Goal: Communication & Community: Answer question/provide support

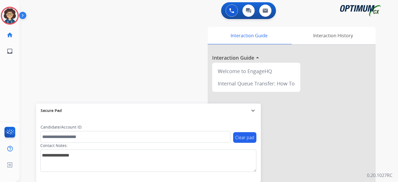
click at [3, 20] on div at bounding box center [10, 16] width 18 height 18
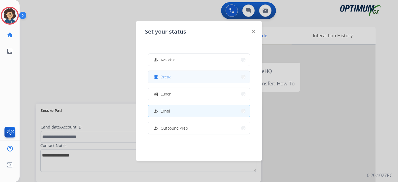
click at [174, 80] on button "free_breakfast Break" at bounding box center [199, 77] width 102 height 12
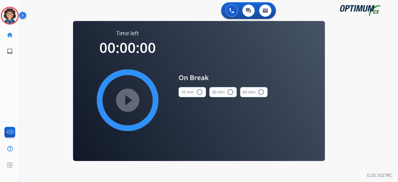
click at [185, 90] on button "10 min radio_button_unchecked" at bounding box center [192, 92] width 27 height 10
click at [124, 97] on mat-icon "play_circle_filled" at bounding box center [127, 100] width 7 height 7
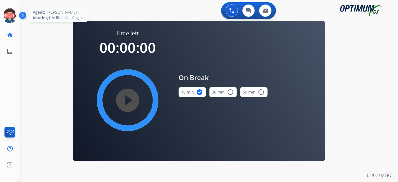
click at [7, 17] on icon at bounding box center [10, 16] width 18 height 18
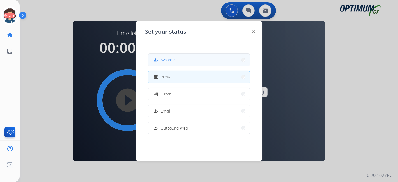
click at [186, 60] on button "how_to_reg Available" at bounding box center [199, 60] width 102 height 12
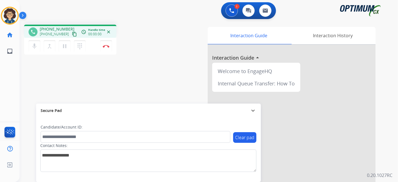
click at [72, 33] on mat-icon "content_copy" at bounding box center [74, 34] width 5 height 5
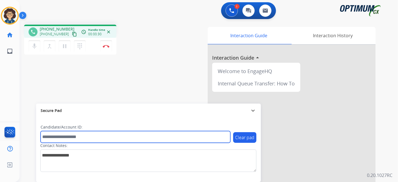
click at [85, 136] on input "text" at bounding box center [136, 137] width 190 height 12
paste input "*******"
type input "*******"
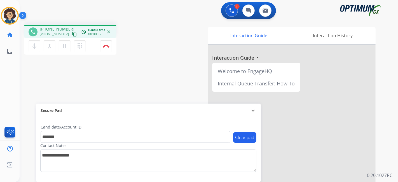
click at [125, 86] on div "phone [PHONE_NUMBER] [PHONE_NUMBER] content_copy access_time Call metrics Queue…" at bounding box center [202, 137] width 365 height 234
click at [155, 54] on div "phone [PHONE_NUMBER] [PHONE_NUMBER] content_copy access_time Call metrics Queue…" at bounding box center [94, 41] width 141 height 32
click at [109, 48] on button "Disconnect" at bounding box center [106, 46] width 12 height 12
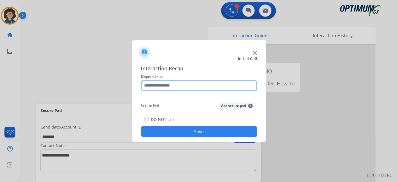
click at [181, 85] on input "text" at bounding box center [199, 85] width 116 height 11
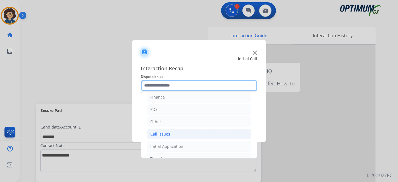
scroll to position [37, 0]
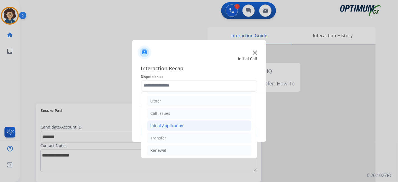
drag, startPoint x: 192, startPoint y: 123, endPoint x: 195, endPoint y: 123, distance: 3.1
click at [194, 123] on li "Initial Application" at bounding box center [199, 125] width 104 height 11
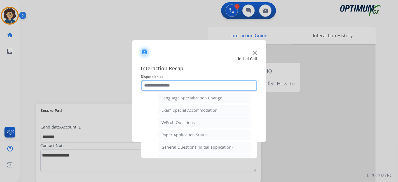
scroll to position [292, 0]
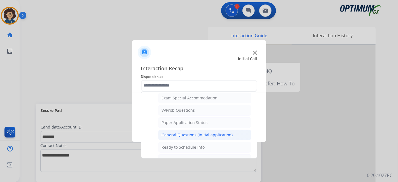
click at [220, 132] on div "General Questions (Initial application)" at bounding box center [197, 135] width 71 height 6
type input "**********"
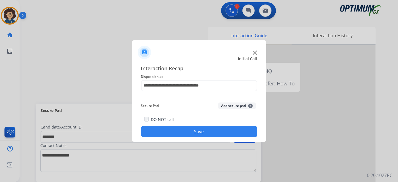
click at [235, 104] on button "Add secure pad +" at bounding box center [237, 105] width 38 height 7
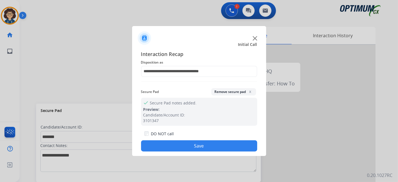
click at [199, 153] on div "**********" at bounding box center [199, 101] width 134 height 111
click at [199, 144] on button "Save" at bounding box center [199, 145] width 116 height 11
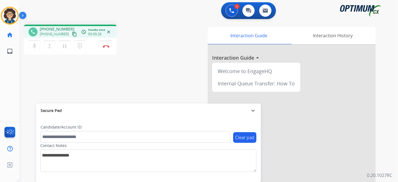
click at [72, 36] on mat-icon "content_copy" at bounding box center [74, 34] width 5 height 5
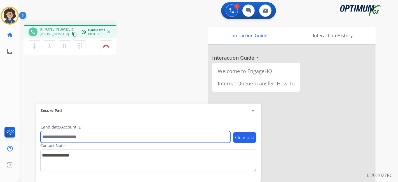
click at [95, 139] on input "text" at bounding box center [136, 137] width 190 height 12
paste input "*******"
type input "*******"
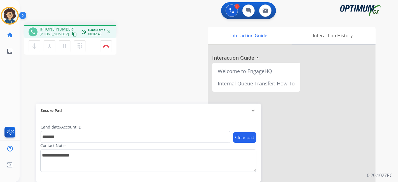
click at [175, 67] on div "Interaction Guide Interaction History Interaction Guide arrow_drop_up Welcome t…" at bounding box center [271, 140] width 209 height 227
click at [104, 46] on img at bounding box center [106, 46] width 7 height 3
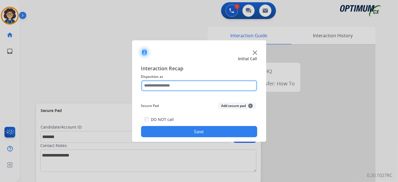
click at [185, 81] on input "text" at bounding box center [199, 85] width 116 height 11
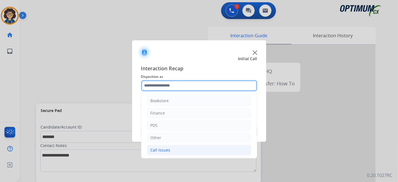
scroll to position [37, 0]
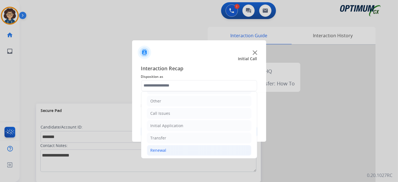
click at [179, 150] on li "Renewal" at bounding box center [199, 150] width 104 height 11
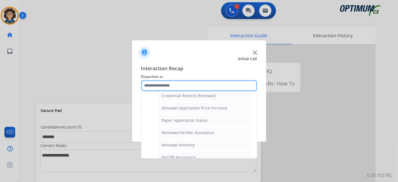
scroll to position [151, 0]
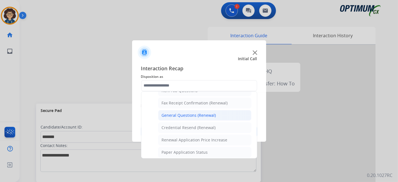
click at [227, 113] on li "General Questions (Renewal)" at bounding box center [204, 115] width 93 height 11
type input "**********"
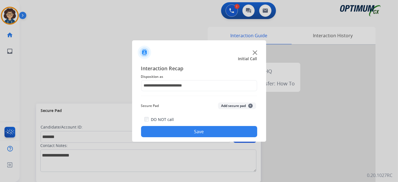
click at [233, 107] on button "Add secure pad +" at bounding box center [237, 105] width 38 height 7
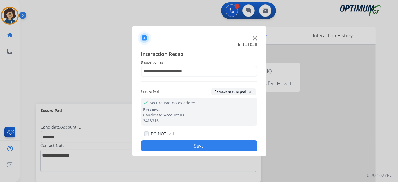
drag, startPoint x: 213, startPoint y: 145, endPoint x: 165, endPoint y: 27, distance: 127.6
click at [212, 145] on button "Save" at bounding box center [199, 145] width 116 height 11
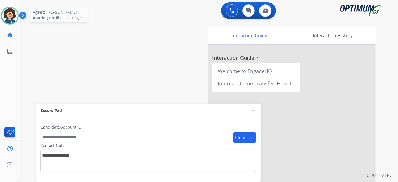
click at [15, 14] on img at bounding box center [10, 16] width 16 height 16
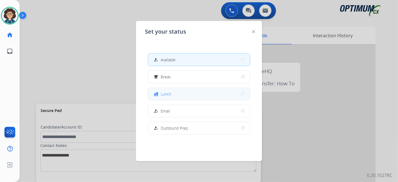
click at [213, 99] on button "fastfood Lunch" at bounding box center [199, 94] width 102 height 12
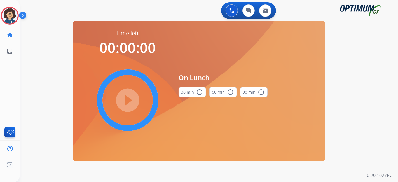
click at [182, 92] on button "30 min radio_button_unchecked" at bounding box center [192, 92] width 27 height 10
click at [131, 100] on mat-icon "play_circle_filled" at bounding box center [127, 100] width 7 height 7
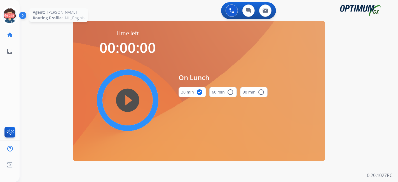
click at [10, 16] on icon at bounding box center [10, 16] width 18 height 18
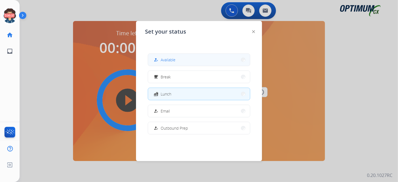
click at [195, 62] on button "how_to_reg Available" at bounding box center [199, 60] width 102 height 12
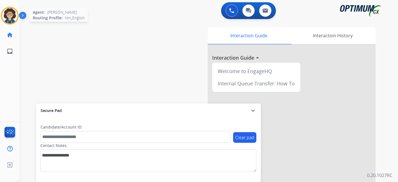
click at [6, 16] on img at bounding box center [10, 16] width 16 height 16
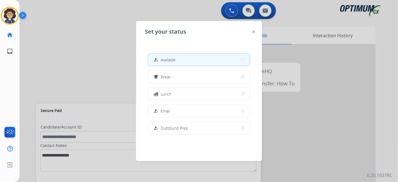
click at [78, 60] on div at bounding box center [199, 91] width 398 height 182
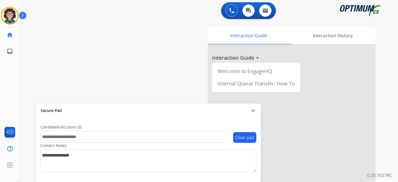
click at [141, 32] on div "swap_horiz Break voice bridge close_fullscreen Connect 3-Way Call merge_type Se…" at bounding box center [202, 137] width 365 height 234
click at [142, 46] on div "swap_horiz Break voice bridge close_fullscreen Connect 3-Way Call merge_type Se…" at bounding box center [202, 137] width 365 height 234
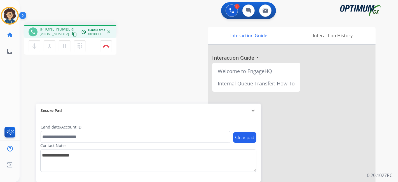
click at [72, 34] on mat-icon "content_copy" at bounding box center [74, 34] width 5 height 5
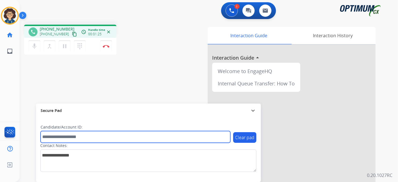
click at [93, 138] on input "text" at bounding box center [136, 137] width 190 height 12
paste input "*******"
type input "*******"
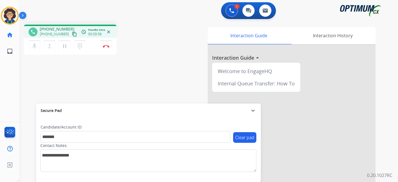
click at [136, 34] on div "phone [PHONE_NUMBER] [PHONE_NUMBER] content_copy access_time Call metrics Queue…" at bounding box center [94, 41] width 141 height 32
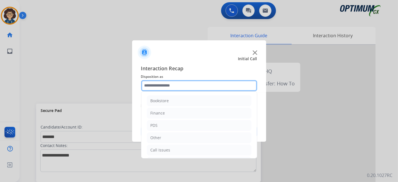
click at [181, 80] on input "text" at bounding box center [199, 85] width 116 height 11
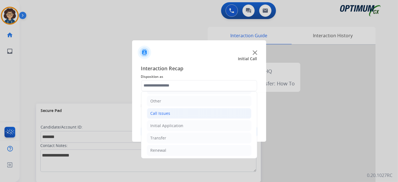
click at [186, 111] on li "Call Issues" at bounding box center [199, 113] width 104 height 11
click at [185, 148] on div "Dropped Call" at bounding box center [174, 151] width 25 height 6
type input "**********"
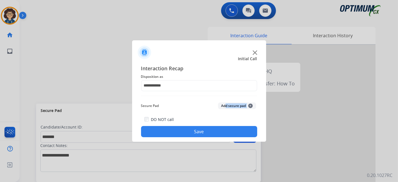
click at [224, 108] on div "Secure Pad Add secure pad +" at bounding box center [199, 105] width 116 height 11
click at [224, 108] on button "Add secure pad +" at bounding box center [237, 105] width 38 height 7
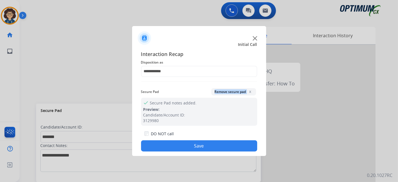
drag, startPoint x: 209, startPoint y: 143, endPoint x: 197, endPoint y: 134, distance: 14.7
click at [208, 143] on button "Save" at bounding box center [199, 145] width 116 height 11
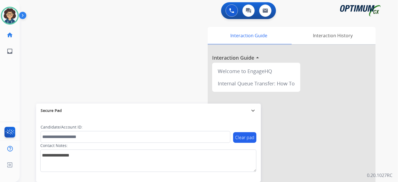
drag, startPoint x: 288, startPoint y: 181, endPoint x: 286, endPoint y: 172, distance: 9.1
click at [288, 179] on div at bounding box center [292, 149] width 168 height 209
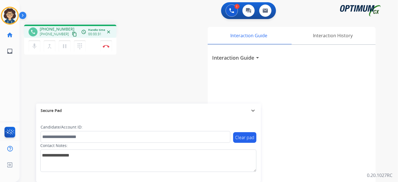
click at [258, 55] on mat-icon "arrow_drop_down" at bounding box center [257, 57] width 7 height 7
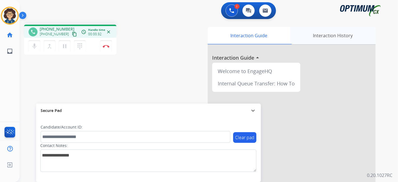
click at [321, 37] on div "Interaction History" at bounding box center [332, 35] width 85 height 17
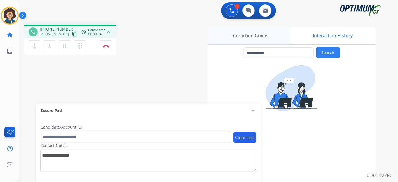
click at [258, 36] on div "Interaction Guide" at bounding box center [249, 35] width 83 height 17
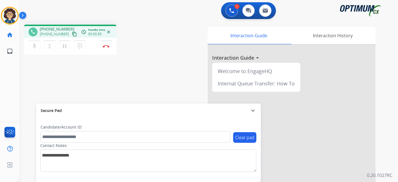
click at [72, 36] on mat-icon "content_copy" at bounding box center [74, 34] width 5 height 5
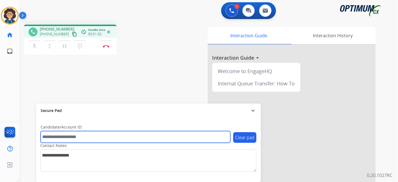
click at [105, 134] on input "text" at bounding box center [136, 137] width 190 height 12
paste input "*******"
type input "*******"
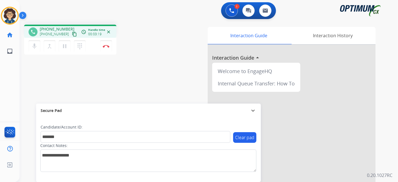
click at [139, 83] on div "phone [PHONE_NUMBER] [PHONE_NUMBER] content_copy access_time Call metrics Queue…" at bounding box center [202, 137] width 365 height 234
click at [108, 45] on img at bounding box center [106, 46] width 7 height 3
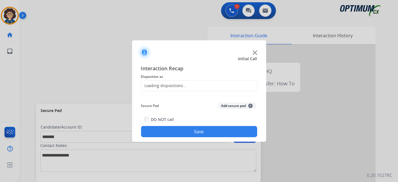
click at [190, 87] on div "Loading dispositions..." at bounding box center [199, 85] width 116 height 11
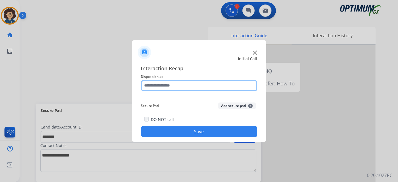
click at [172, 80] on input "text" at bounding box center [199, 85] width 116 height 11
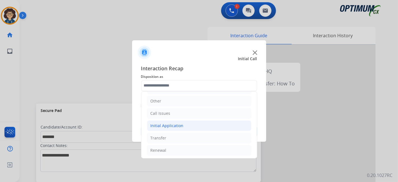
click at [177, 125] on div "Initial Application" at bounding box center [167, 126] width 33 height 6
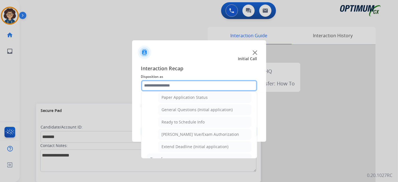
scroll to position [325, 0]
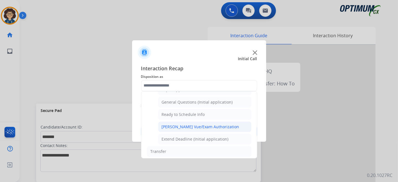
click at [212, 124] on div "[PERSON_NAME] Vue/Exam Authorization" at bounding box center [201, 127] width 78 height 6
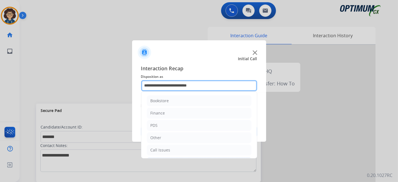
click at [234, 84] on input "**********" at bounding box center [199, 85] width 116 height 11
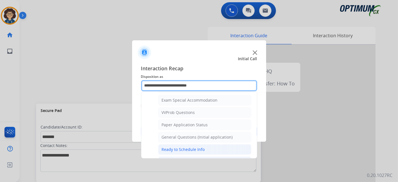
scroll to position [292, 0]
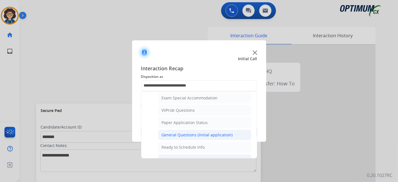
click at [225, 132] on div "General Questions (Initial application)" at bounding box center [197, 135] width 71 height 6
type input "**********"
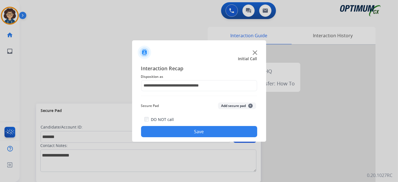
click at [233, 108] on button "Add secure pad +" at bounding box center [237, 105] width 38 height 7
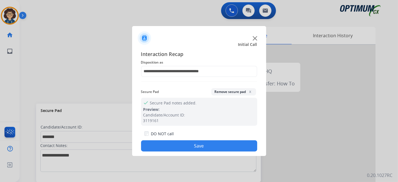
click at [211, 146] on button "Save" at bounding box center [199, 145] width 116 height 11
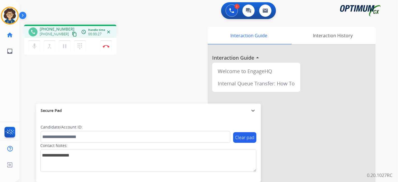
click at [72, 36] on mat-icon "content_copy" at bounding box center [74, 34] width 5 height 5
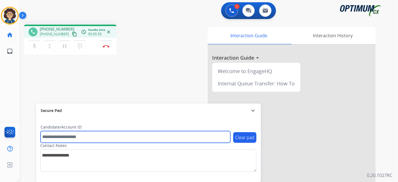
click at [98, 140] on input "text" at bounding box center [136, 137] width 190 height 12
paste input "*******"
type input "*******"
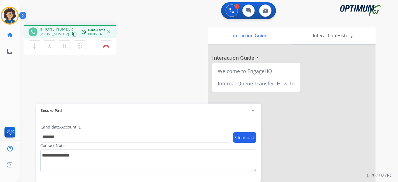
click at [129, 78] on div "phone [PHONE_NUMBER] [PHONE_NUMBER] content_copy access_time Call metrics Queue…" at bounding box center [202, 137] width 365 height 234
click at [128, 50] on div "phone [PHONE_NUMBER] [PHONE_NUMBER] content_copy access_time Call metrics Queue…" at bounding box center [94, 41] width 141 height 32
click at [107, 48] on button "Disconnect" at bounding box center [106, 46] width 12 height 12
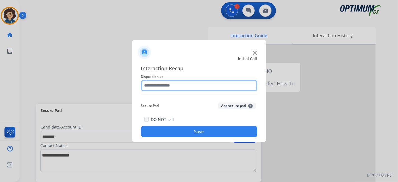
click at [200, 87] on input "text" at bounding box center [199, 85] width 116 height 11
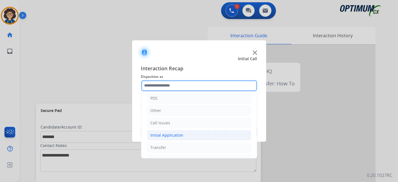
scroll to position [37, 0]
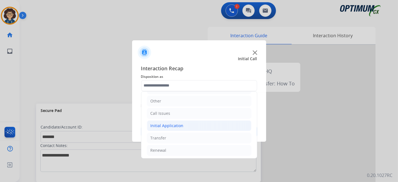
click at [191, 127] on li "Initial Application" at bounding box center [199, 125] width 104 height 11
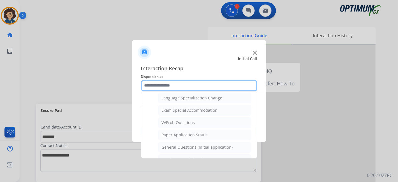
scroll to position [276, 0]
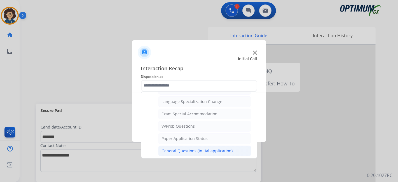
click at [214, 148] on div "General Questions (Initial application)" at bounding box center [197, 151] width 71 height 6
type input "**********"
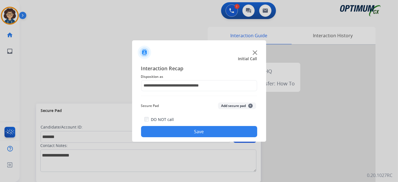
click at [234, 105] on button "Add secure pad +" at bounding box center [237, 105] width 38 height 7
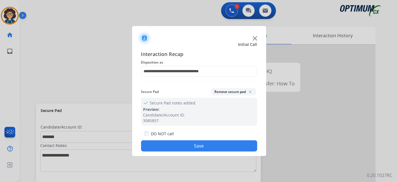
drag, startPoint x: 212, startPoint y: 146, endPoint x: 154, endPoint y: 18, distance: 140.9
click at [212, 146] on button "Save" at bounding box center [199, 145] width 116 height 11
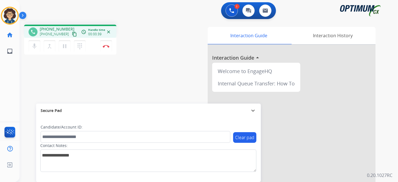
click at [72, 32] on mat-icon "content_copy" at bounding box center [74, 34] width 5 height 5
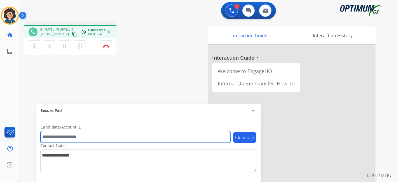
click at [81, 136] on input "text" at bounding box center [136, 137] width 190 height 12
paste input "*******"
type input "*******"
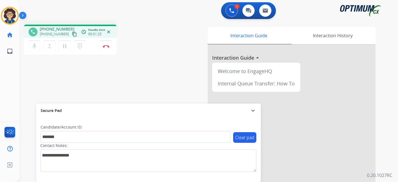
click at [122, 82] on div "phone [PHONE_NUMBER] [PHONE_NUMBER] content_copy access_time Call metrics Queue…" at bounding box center [202, 137] width 365 height 234
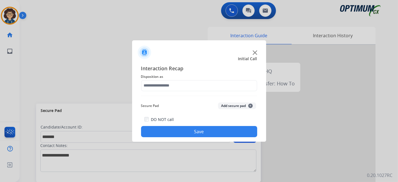
click at [109, 48] on div at bounding box center [199, 91] width 398 height 182
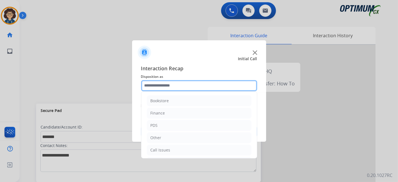
click at [205, 89] on input "text" at bounding box center [199, 85] width 116 height 11
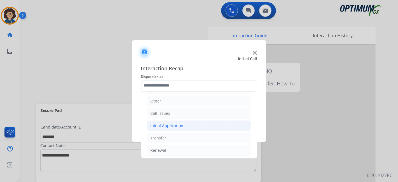
drag, startPoint x: 192, startPoint y: 125, endPoint x: 195, endPoint y: 125, distance: 3.1
click at [192, 125] on li "Initial Application" at bounding box center [199, 125] width 104 height 11
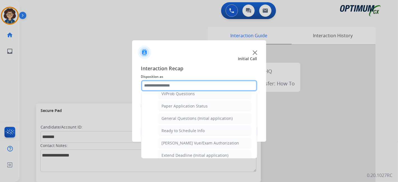
scroll to position [309, 0]
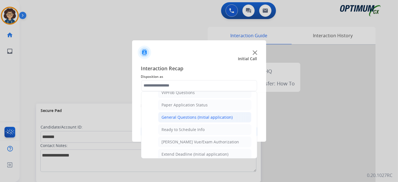
click at [218, 115] on div "General Questions (Initial application)" at bounding box center [197, 118] width 71 height 6
type input "**********"
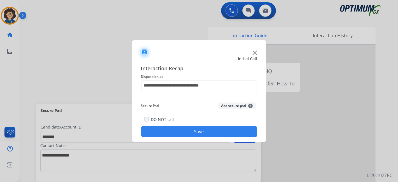
click at [237, 110] on div "Secure Pad Add secure pad +" at bounding box center [199, 105] width 116 height 11
click at [237, 103] on button "Add secure pad +" at bounding box center [237, 105] width 38 height 7
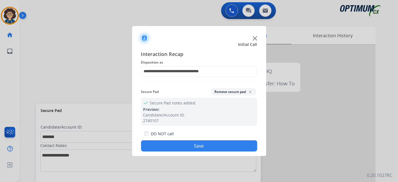
click at [207, 146] on button "Save" at bounding box center [199, 145] width 116 height 11
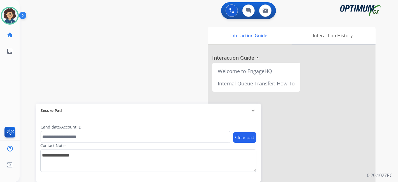
click at [106, 64] on div "swap_horiz Break voice bridge close_fullscreen Connect 3-Way Call merge_type Se…" at bounding box center [202, 137] width 365 height 234
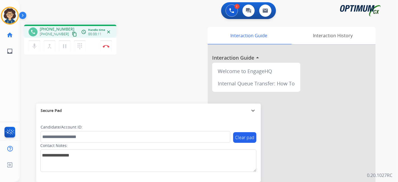
click at [72, 33] on mat-icon "content_copy" at bounding box center [74, 34] width 5 height 5
click at [169, 43] on div "Interaction Guide Interaction History Interaction Guide arrow_drop_up Welcome t…" at bounding box center [271, 140] width 209 height 227
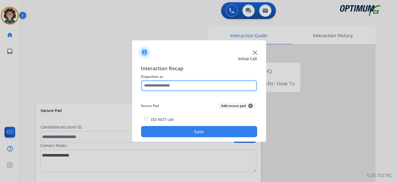
click at [189, 87] on input "text" at bounding box center [199, 85] width 116 height 11
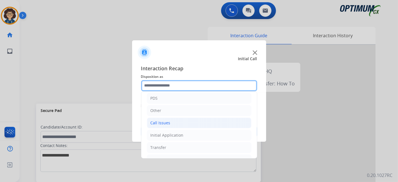
scroll to position [37, 0]
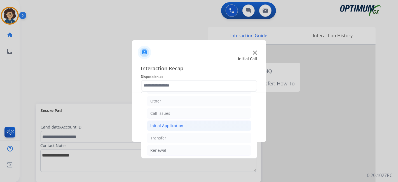
click at [206, 126] on li "Initial Application" at bounding box center [199, 125] width 104 height 11
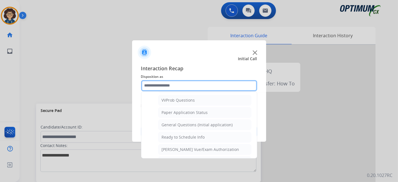
scroll to position [306, 0]
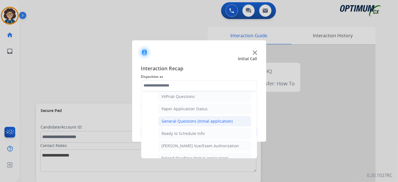
click at [218, 118] on div "General Questions (Initial application)" at bounding box center [197, 121] width 71 height 6
type input "**********"
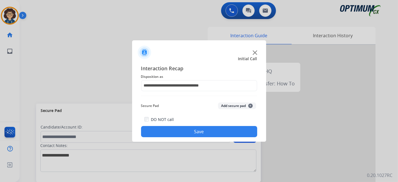
click at [198, 130] on button "Save" at bounding box center [199, 131] width 116 height 11
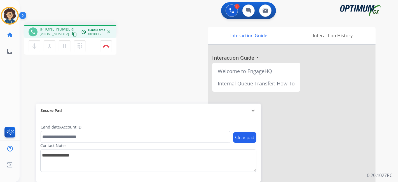
click at [72, 33] on mat-icon "content_copy" at bounding box center [74, 34] width 5 height 5
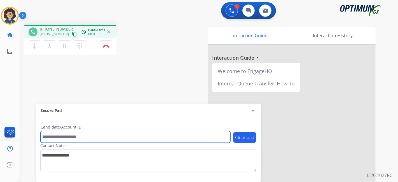
click at [107, 138] on input "text" at bounding box center [136, 137] width 190 height 12
paste input "*******"
type input "*******"
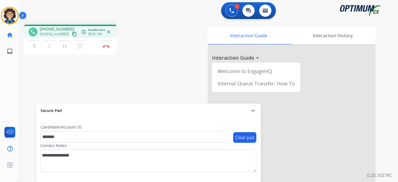
click at [135, 90] on div "phone [PHONE_NUMBER] [PHONE_NUMBER] content_copy access_time Call metrics Queue…" at bounding box center [202, 137] width 365 height 234
click at [34, 49] on button "mic Mute" at bounding box center [35, 46] width 12 height 12
click at [192, 41] on div "Interaction Guide Interaction History Interaction Guide arrow_drop_up Welcome t…" at bounding box center [271, 140] width 209 height 227
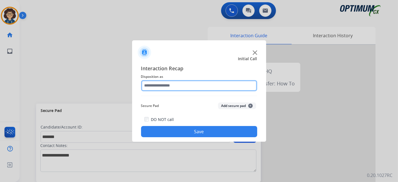
click at [189, 89] on input "text" at bounding box center [199, 85] width 116 height 11
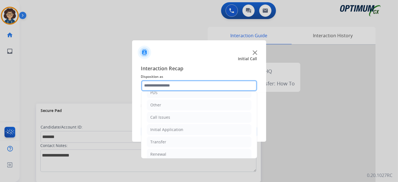
scroll to position [37, 0]
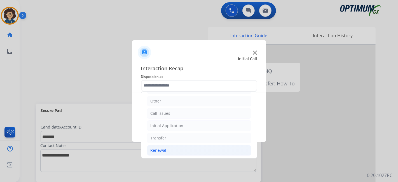
click at [232, 152] on li "Renewal" at bounding box center [199, 150] width 104 height 11
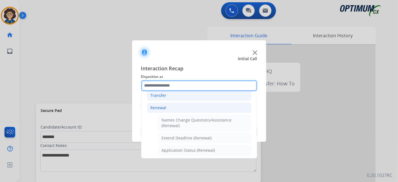
scroll to position [78, 0]
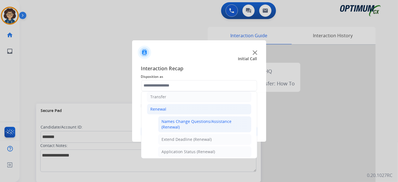
click at [226, 123] on div "Names Change Questions/Assistance (Renewal)" at bounding box center [205, 124] width 86 height 11
type input "**********"
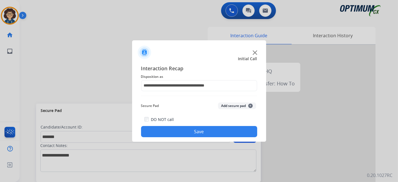
click at [230, 108] on button "Add secure pad +" at bounding box center [237, 105] width 38 height 7
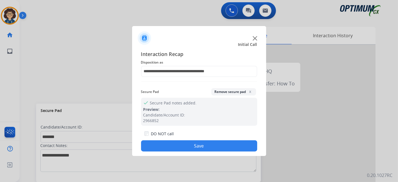
click at [217, 143] on button "Save" at bounding box center [199, 145] width 116 height 11
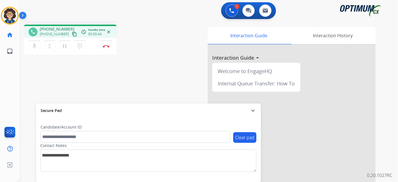
click at [72, 33] on mat-icon "content_copy" at bounding box center [74, 34] width 5 height 5
click at [130, 78] on div "phone [PHONE_NUMBER] [PHONE_NUMBER] content_copy access_time Call metrics Queue…" at bounding box center [202, 137] width 365 height 234
click at [108, 46] on img at bounding box center [106, 46] width 7 height 3
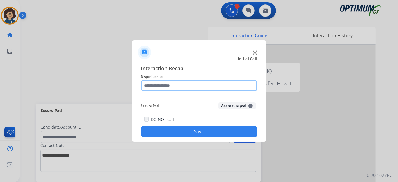
click at [192, 85] on input "text" at bounding box center [199, 85] width 116 height 11
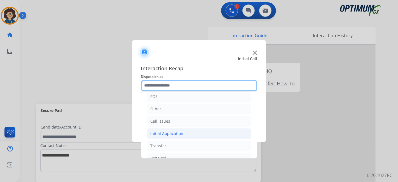
scroll to position [37, 0]
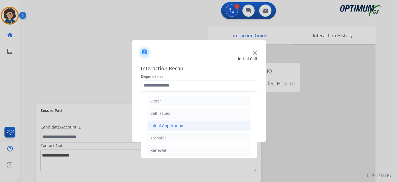
click at [188, 123] on li "Initial Application" at bounding box center [199, 125] width 104 height 11
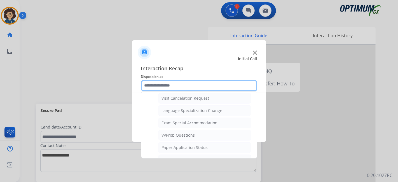
scroll to position [298, 0]
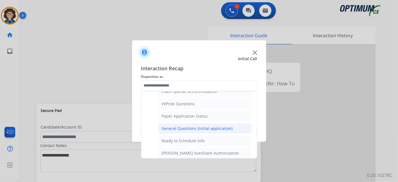
click at [213, 126] on div "General Questions (Initial application)" at bounding box center [197, 129] width 71 height 6
type input "**********"
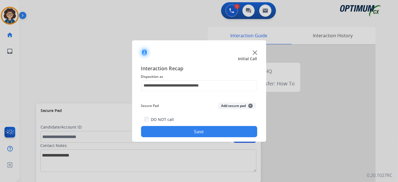
click at [203, 132] on button "Save" at bounding box center [199, 131] width 116 height 11
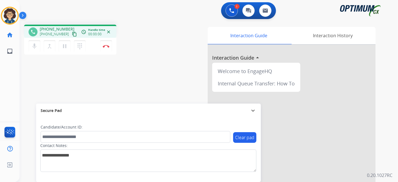
click at [72, 35] on mat-icon "content_copy" at bounding box center [74, 34] width 5 height 5
click at [182, 79] on div "Interaction Guide Interaction History Interaction Guide arrow_drop_up Welcome t…" at bounding box center [271, 140] width 209 height 227
click at [157, 59] on div "phone [PHONE_NUMBER] [PHONE_NUMBER] content_copy access_time Call metrics Queue…" at bounding box center [202, 137] width 365 height 234
click at [109, 48] on button "Disconnect" at bounding box center [106, 46] width 12 height 12
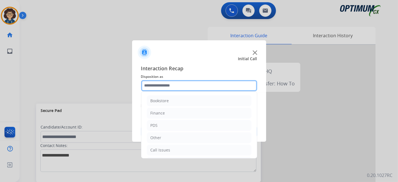
click at [172, 84] on input "text" at bounding box center [199, 85] width 116 height 11
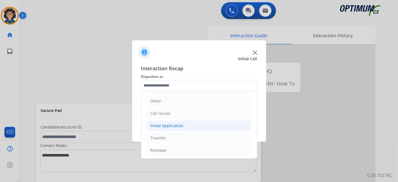
click at [238, 125] on li "Initial Application" at bounding box center [199, 125] width 104 height 11
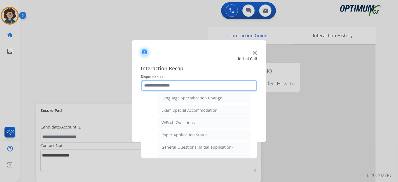
scroll to position [283, 0]
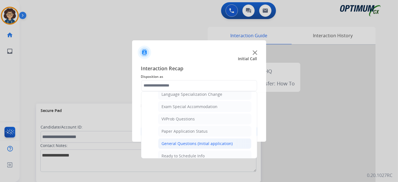
click at [234, 140] on li "General Questions (Initial application)" at bounding box center [204, 143] width 93 height 11
type input "**********"
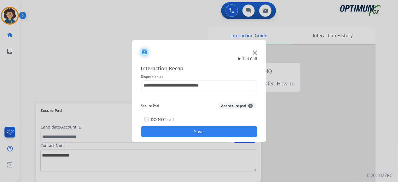
click at [212, 133] on button "Save" at bounding box center [199, 131] width 116 height 11
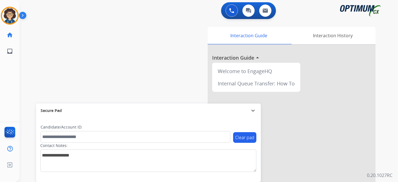
click at [156, 73] on div "swap_horiz Break voice bridge close_fullscreen Connect 3-Way Call merge_type Se…" at bounding box center [202, 137] width 365 height 234
click at [31, 60] on div "swap_horiz Break voice bridge close_fullscreen Connect 3-Way Call merge_type Se…" at bounding box center [202, 137] width 365 height 234
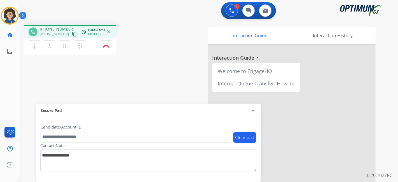
click at [72, 34] on mat-icon "content_copy" at bounding box center [74, 34] width 5 height 5
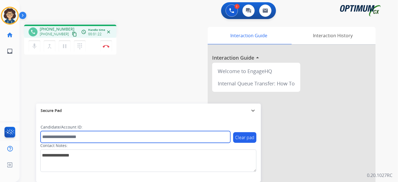
click at [92, 136] on input "text" at bounding box center [136, 137] width 190 height 12
paste input "*******"
type input "*******"
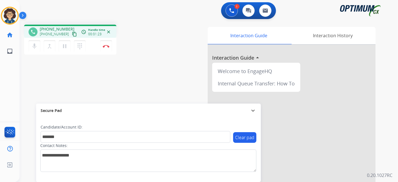
drag, startPoint x: 119, startPoint y: 84, endPoint x: 122, endPoint y: 80, distance: 4.4
click at [119, 84] on div "phone [PHONE_NUMBER] [PHONE_NUMBER] content_copy access_time Call metrics Queue…" at bounding box center [202, 137] width 365 height 234
click at [109, 45] on img at bounding box center [106, 46] width 7 height 3
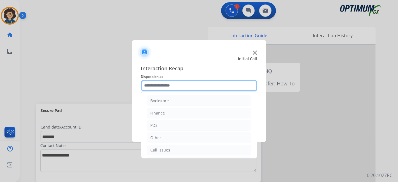
click at [190, 86] on input "text" at bounding box center [199, 85] width 116 height 11
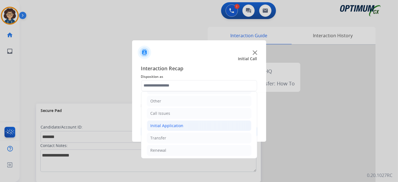
click at [189, 129] on li "Initial Application" at bounding box center [199, 125] width 104 height 11
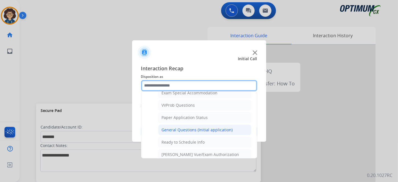
scroll to position [297, 0]
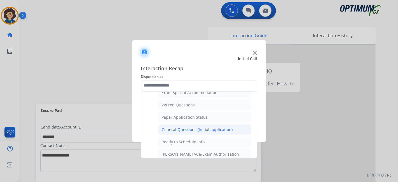
click at [214, 127] on div "General Questions (Initial application)" at bounding box center [197, 130] width 71 height 6
type input "**********"
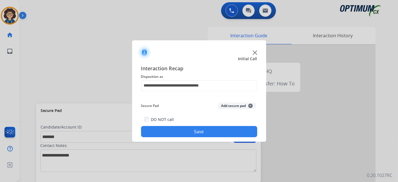
click at [234, 105] on button "Add secure pad +" at bounding box center [237, 105] width 38 height 7
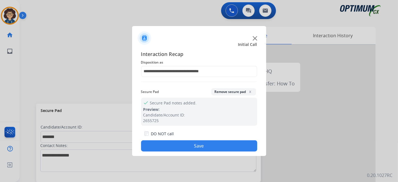
drag, startPoint x: 213, startPoint y: 144, endPoint x: 150, endPoint y: 12, distance: 145.8
click at [212, 144] on button "Save" at bounding box center [199, 145] width 116 height 11
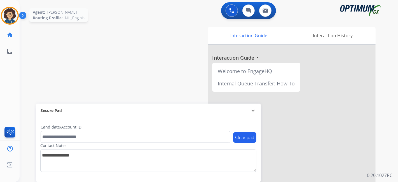
click at [8, 18] on img at bounding box center [10, 16] width 16 height 16
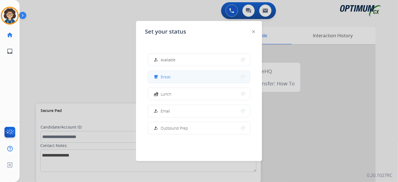
click at [175, 78] on button "free_breakfast Break" at bounding box center [199, 77] width 102 height 12
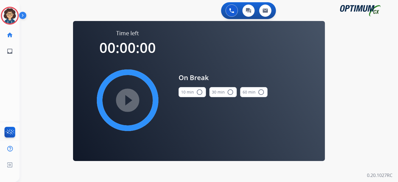
click at [195, 94] on button "10 min radio_button_unchecked" at bounding box center [192, 92] width 27 height 10
drag, startPoint x: 127, startPoint y: 103, endPoint x: 127, endPoint y: 12, distance: 90.5
click at [127, 102] on mat-icon "play_circle_filled" at bounding box center [127, 100] width 7 height 7
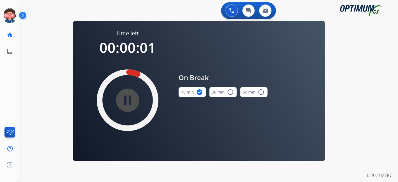
click at [131, 100] on mat-icon "pause_circle_filled" at bounding box center [127, 100] width 7 height 7
click at [11, 18] on img at bounding box center [10, 16] width 16 height 16
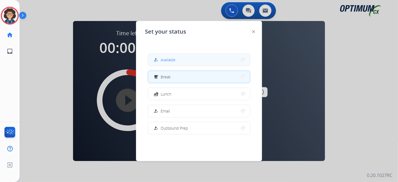
click at [160, 62] on div "how_to_reg" at bounding box center [157, 60] width 8 height 7
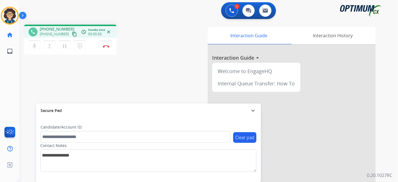
click at [71, 31] on button "content_copy" at bounding box center [74, 34] width 7 height 7
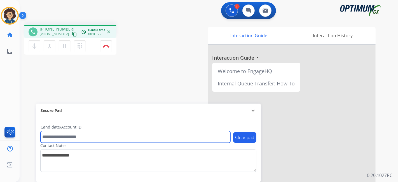
click at [96, 140] on input "text" at bounding box center [136, 137] width 190 height 12
paste input "*******"
type input "*******"
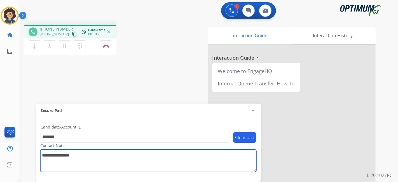
click at [218, 161] on textarea at bounding box center [148, 161] width 216 height 22
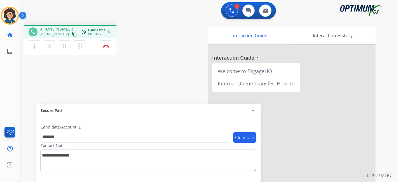
click at [156, 19] on div "1 Voice Interactions 0 Chat Interactions 0 Email Interactions" at bounding box center [205, 11] width 358 height 18
click at [109, 47] on button "Disconnect" at bounding box center [106, 46] width 12 height 12
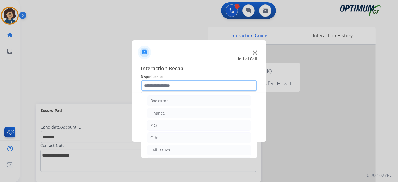
click at [186, 84] on input "text" at bounding box center [199, 85] width 116 height 11
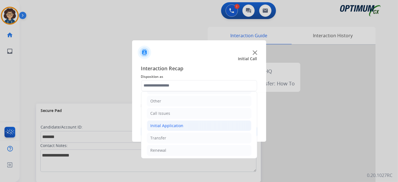
click at [185, 127] on li "Initial Application" at bounding box center [199, 125] width 104 height 11
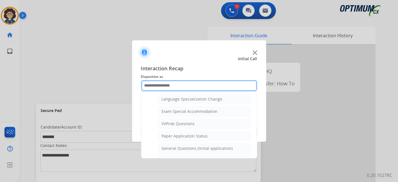
scroll to position [279, 0]
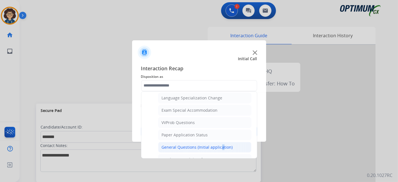
click at [218, 144] on div "General Questions (Initial application)" at bounding box center [197, 147] width 71 height 6
type input "**********"
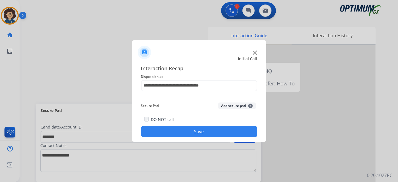
click at [233, 106] on button "Add secure pad +" at bounding box center [237, 105] width 38 height 7
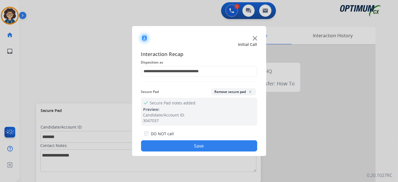
click at [197, 147] on button "Save" at bounding box center [199, 145] width 116 height 11
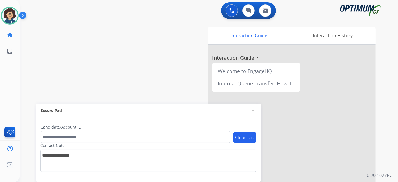
drag, startPoint x: 398, startPoint y: 107, endPoint x: 395, endPoint y: 106, distance: 3.2
click at [395, 106] on div "0 Voice Interactions 0 Chat Interactions 0 Email Interactions swap_horiz Break …" at bounding box center [209, 91] width 379 height 182
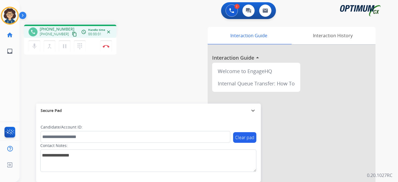
click at [71, 35] on div "[PHONE_NUMBER] content_copy" at bounding box center [59, 34] width 38 height 7
click at [72, 35] on mat-icon "content_copy" at bounding box center [74, 34] width 5 height 5
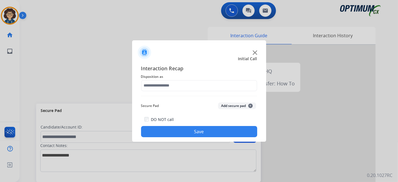
click at [189, 77] on span "Disposition as" at bounding box center [199, 76] width 116 height 7
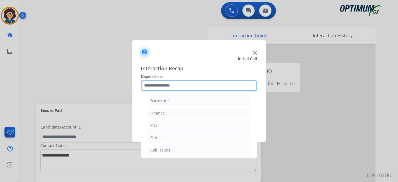
click at [189, 83] on input "text" at bounding box center [199, 85] width 116 height 11
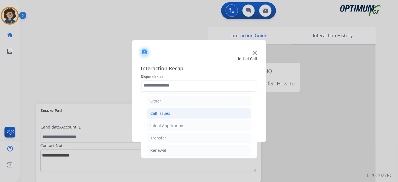
click at [182, 111] on li "Call Issues" at bounding box center [199, 113] width 104 height 11
click at [182, 150] on div "Dropped Call" at bounding box center [174, 151] width 25 height 6
type input "**********"
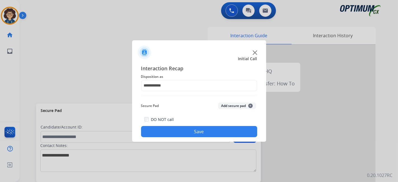
click at [211, 130] on button "Save" at bounding box center [199, 131] width 116 height 11
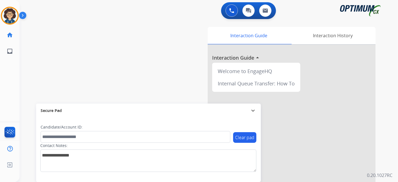
click at [194, 74] on div "Interaction Guide Interaction History Interaction Guide arrow_drop_up Welcome t…" at bounding box center [271, 140] width 209 height 227
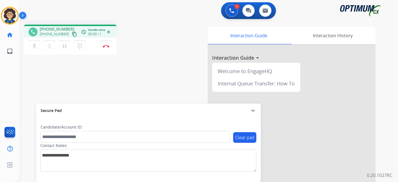
click at [72, 32] on mat-icon "content_copy" at bounding box center [74, 34] width 5 height 5
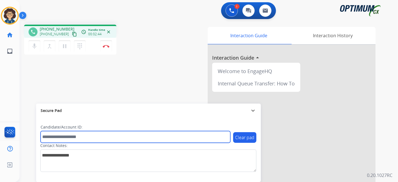
click at [91, 135] on input "text" at bounding box center [136, 137] width 190 height 12
paste input "*******"
type input "*******"
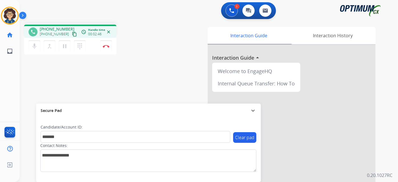
click at [144, 81] on div "phone [PHONE_NUMBER] [PHONE_NUMBER] content_copy access_time Call metrics Queue…" at bounding box center [202, 137] width 365 height 234
click at [108, 46] on img at bounding box center [106, 46] width 7 height 3
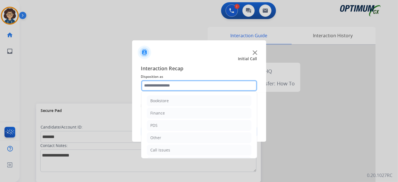
click at [203, 87] on input "text" at bounding box center [199, 85] width 116 height 11
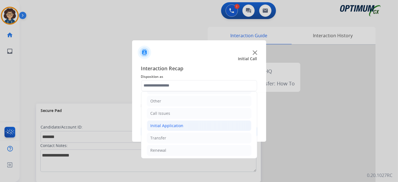
drag, startPoint x: 197, startPoint y: 124, endPoint x: 208, endPoint y: 124, distance: 11.2
click at [197, 124] on li "Initial Application" at bounding box center [199, 125] width 104 height 11
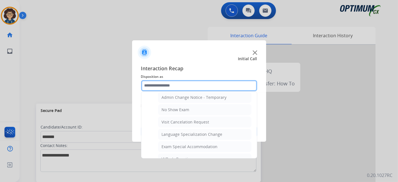
scroll to position [237, 0]
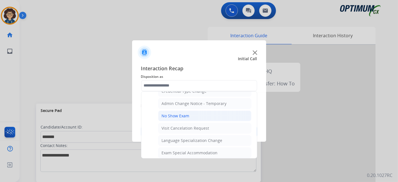
click at [204, 113] on li "No Show Exam" at bounding box center [204, 116] width 93 height 11
type input "**********"
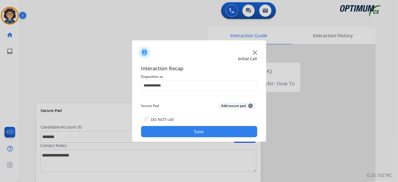
click at [238, 106] on button "Add secure pad +" at bounding box center [237, 105] width 38 height 7
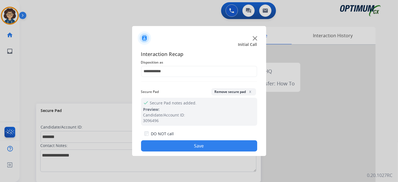
click at [202, 144] on button "Save" at bounding box center [199, 145] width 116 height 11
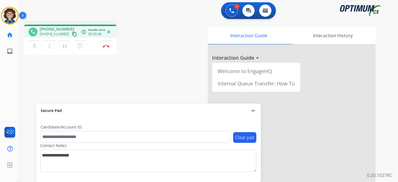
click at [72, 35] on mat-icon "content_copy" at bounding box center [74, 34] width 5 height 5
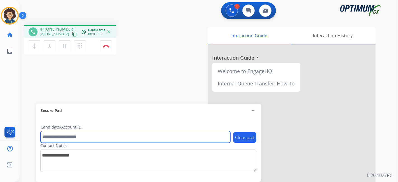
click at [103, 134] on input "text" at bounding box center [136, 137] width 190 height 12
paste input "*******"
type input "*******"
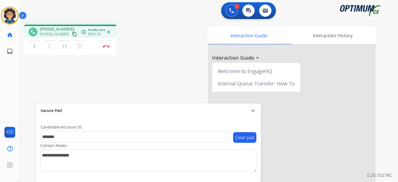
click at [131, 75] on div "phone [PHONE_NUMBER] [PHONE_NUMBER] content_copy access_time Call metrics Queue…" at bounding box center [202, 137] width 365 height 234
click at [166, 76] on div "phone [PHONE_NUMBER] [PHONE_NUMBER] content_copy access_time Call metrics Queue…" at bounding box center [202, 137] width 365 height 234
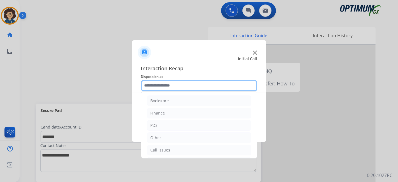
click at [205, 85] on input "text" at bounding box center [199, 85] width 116 height 11
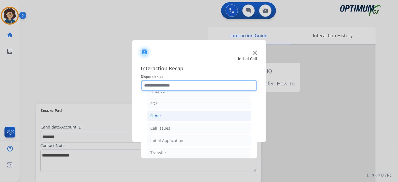
scroll to position [37, 0]
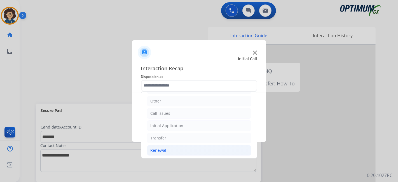
click at [178, 149] on li "Renewal" at bounding box center [199, 150] width 104 height 11
click at [212, 128] on li "Initial Application" at bounding box center [199, 125] width 104 height 11
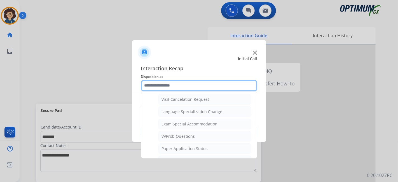
scroll to position [281, 0]
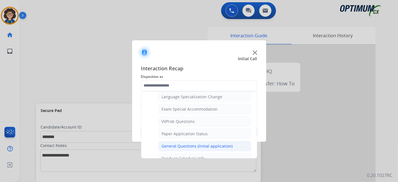
click at [213, 141] on li "General Questions (Initial application)" at bounding box center [204, 146] width 93 height 11
type input "**********"
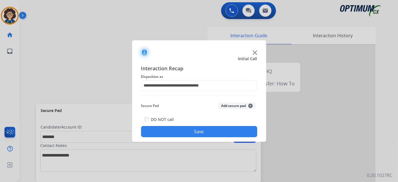
click at [230, 103] on button "Add secure pad +" at bounding box center [237, 105] width 38 height 7
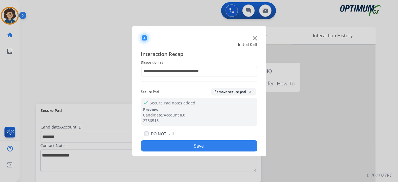
click at [209, 143] on button "Save" at bounding box center [199, 145] width 116 height 11
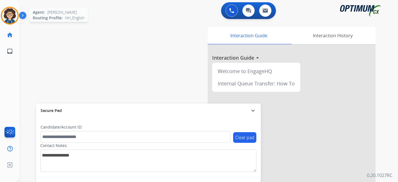
click at [12, 18] on img at bounding box center [10, 16] width 16 height 16
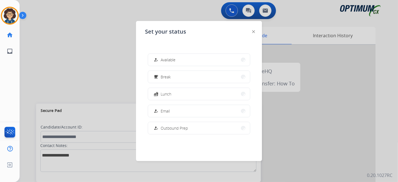
scroll to position [139, 0]
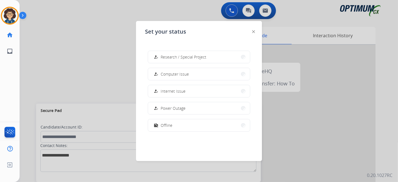
drag, startPoint x: 175, startPoint y: 121, endPoint x: 163, endPoint y: 120, distance: 12.1
click at [175, 121] on button "work_off Offline" at bounding box center [199, 125] width 102 height 12
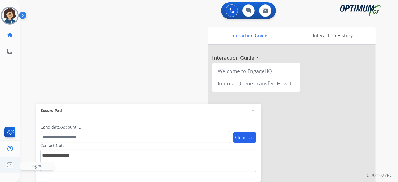
click at [13, 163] on img at bounding box center [10, 165] width 10 height 11
